Goal: Transaction & Acquisition: Purchase product/service

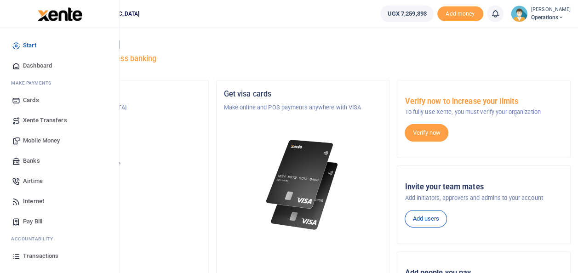
click at [51, 141] on span "Mobile Money" at bounding box center [41, 140] width 37 height 9
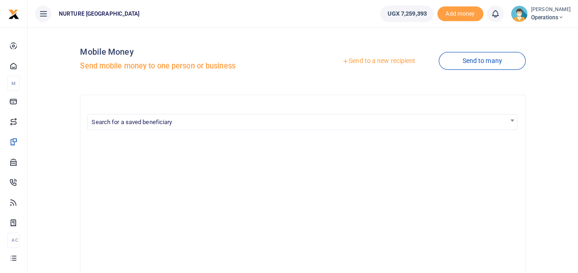
click at [368, 63] on link "Send to a new recipient" at bounding box center [379, 61] width 120 height 17
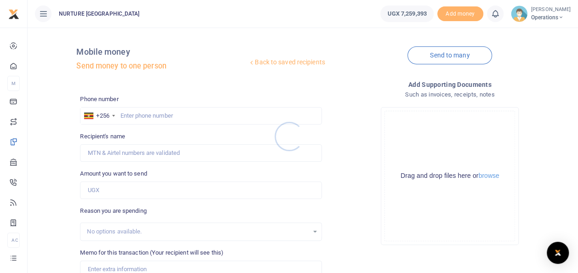
click at [138, 119] on div at bounding box center [289, 136] width 578 height 273
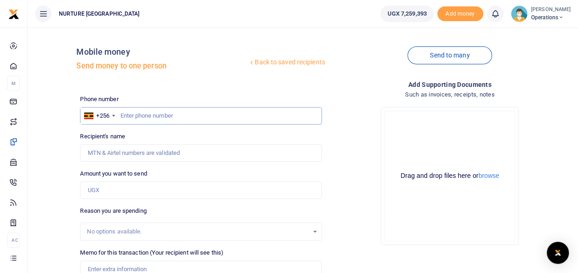
click at [131, 112] on input "text" at bounding box center [201, 115] width 242 height 17
type input "0750529509"
click at [114, 195] on input "Amount you want to send" at bounding box center [201, 190] width 242 height 17
type input "8"
type input "0"
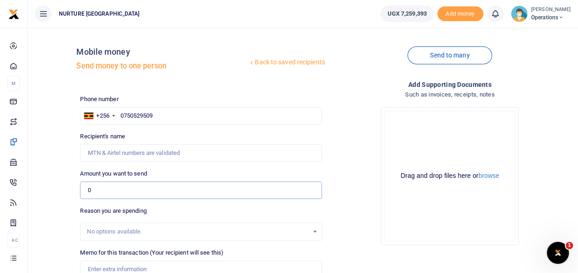
type input "Grace Ssemwogerere"
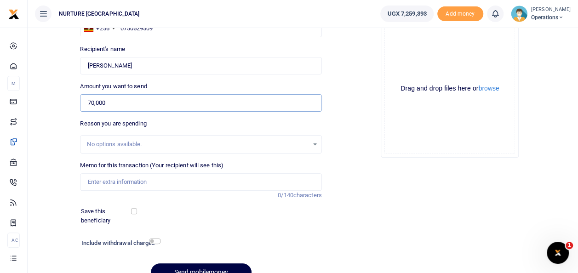
scroll to position [88, 0]
type input "70,000"
click at [190, 178] on input "Memo for this transaction (Your recipient will see this)" at bounding box center [201, 181] width 242 height 17
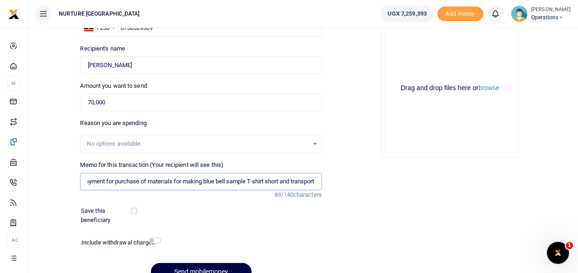
scroll to position [0, 11]
click at [249, 180] on input "Payment for purchase of materials for making blue bell sample T-shirt short and…" at bounding box center [201, 181] width 242 height 17
type input "Payment for purchase of materials for making blue bell sample Tshirt short and …"
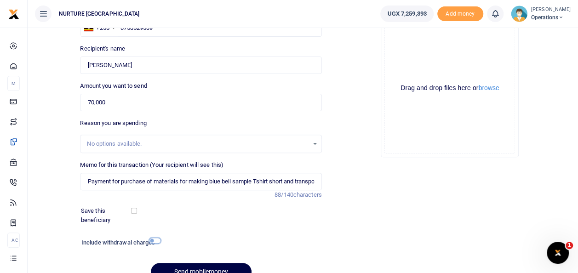
click at [156, 241] on input "checkbox" at bounding box center [155, 241] width 12 height 6
checkbox input "true"
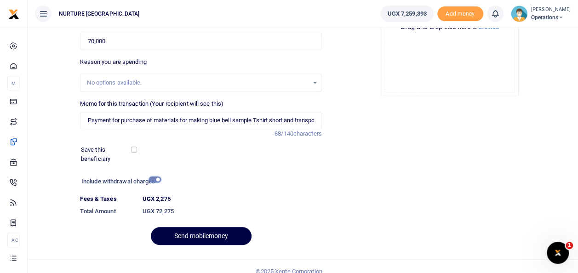
scroll to position [159, 0]
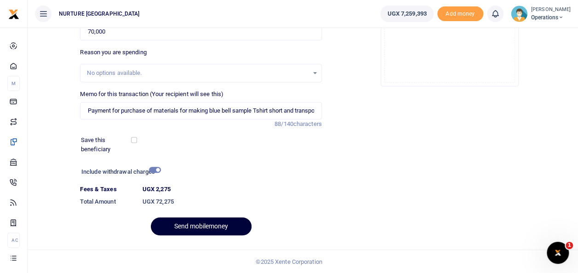
click at [228, 220] on button "Send mobilemoney" at bounding box center [201, 227] width 101 height 18
